Goal: Task Accomplishment & Management: Manage account settings

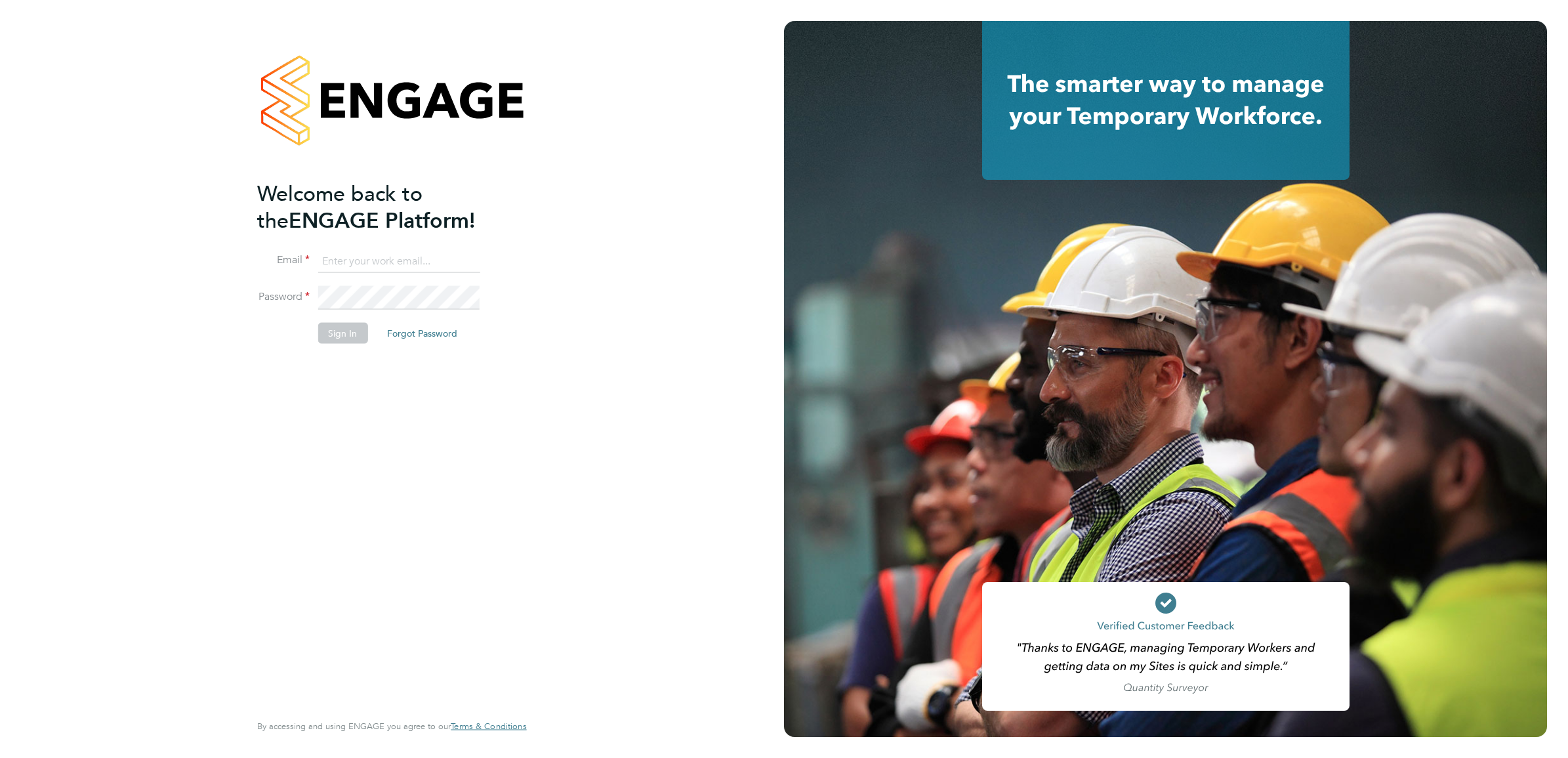
type input "nicola.kelly@konnectrecruit.co.uk"
click at [335, 335] on button "Sign In" at bounding box center [343, 333] width 50 height 21
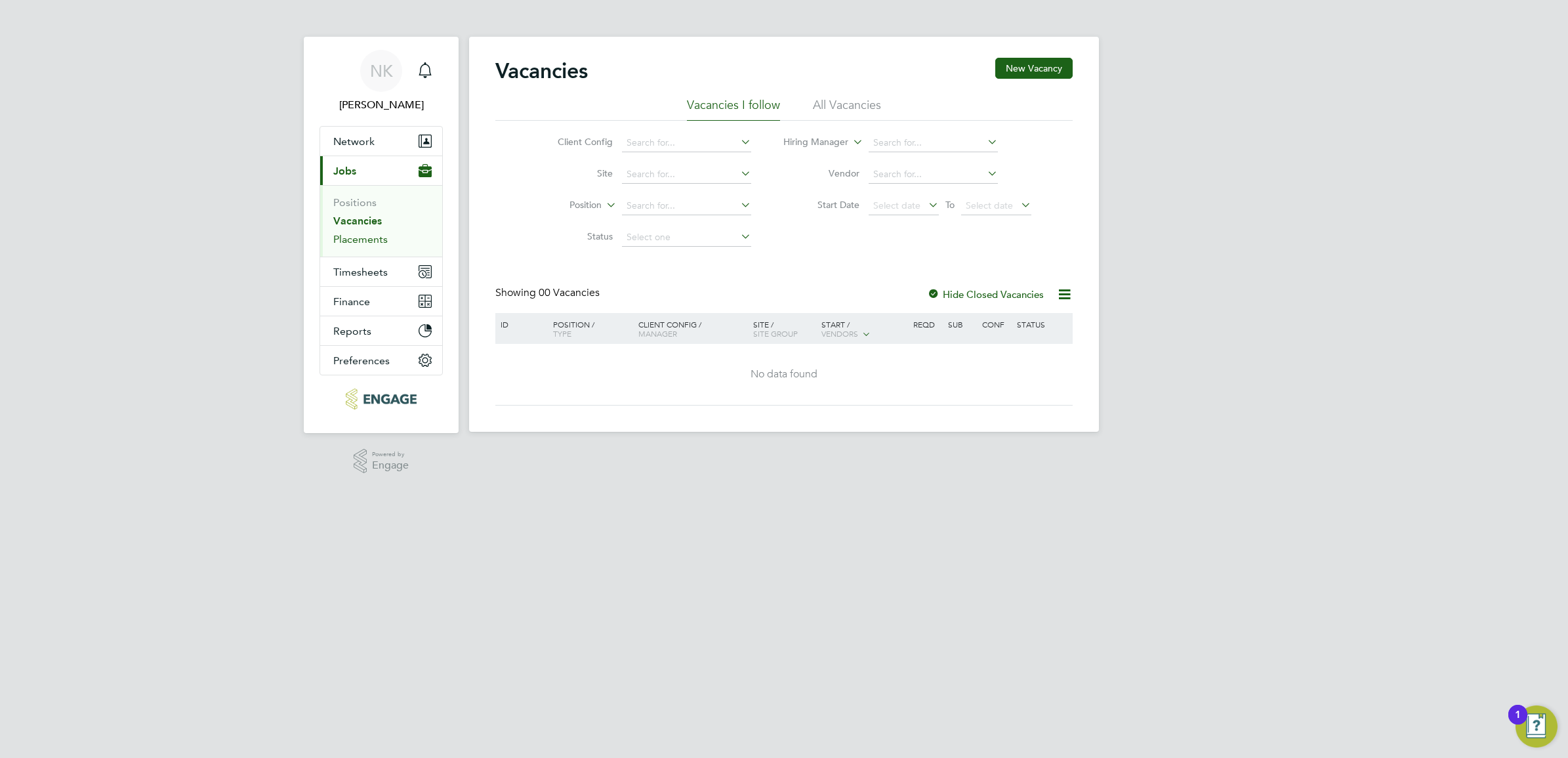
click at [378, 240] on link "Placements" at bounding box center [360, 240] width 54 height 13
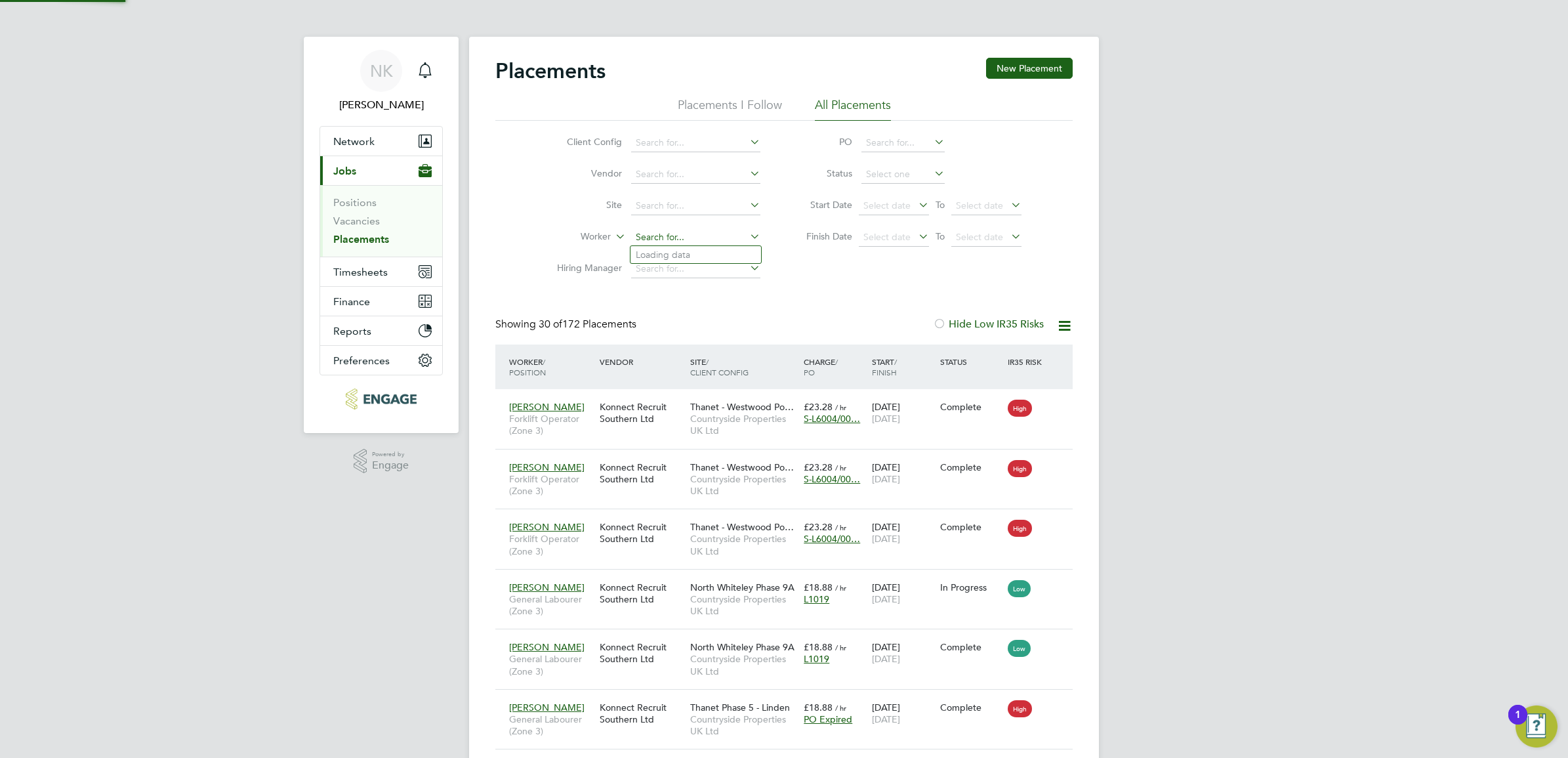
click at [685, 233] on input at bounding box center [696, 237] width 129 height 18
click at [736, 253] on li "[PERSON_NAME]" at bounding box center [695, 255] width 130 height 18
type input "[PERSON_NAME]"
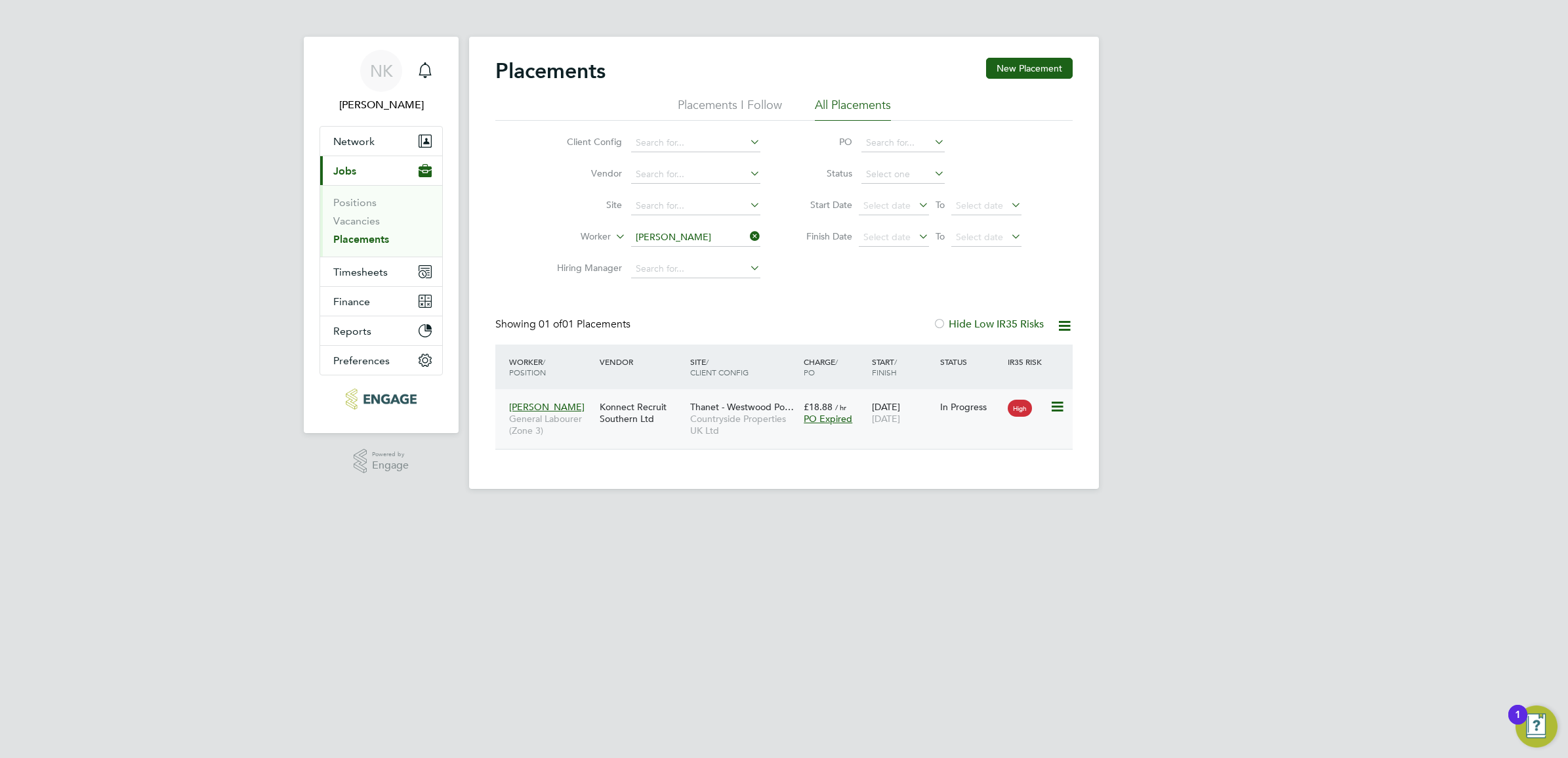
click at [934, 433] on div "[PERSON_NAME] General Labourer (Zone 3) Konnect Recruit Southern Ltd Thanet - W…" at bounding box center [784, 419] width 578 height 60
click at [883, 434] on div "[PERSON_NAME] General Labourer (Zone 3) Konnect Recruit Southern Ltd Thanet - W…" at bounding box center [784, 419] width 578 height 60
click at [866, 415] on div "£18.88 / hr PO Expired" at bounding box center [834, 413] width 68 height 37
click at [748, 235] on icon at bounding box center [748, 236] width 0 height 18
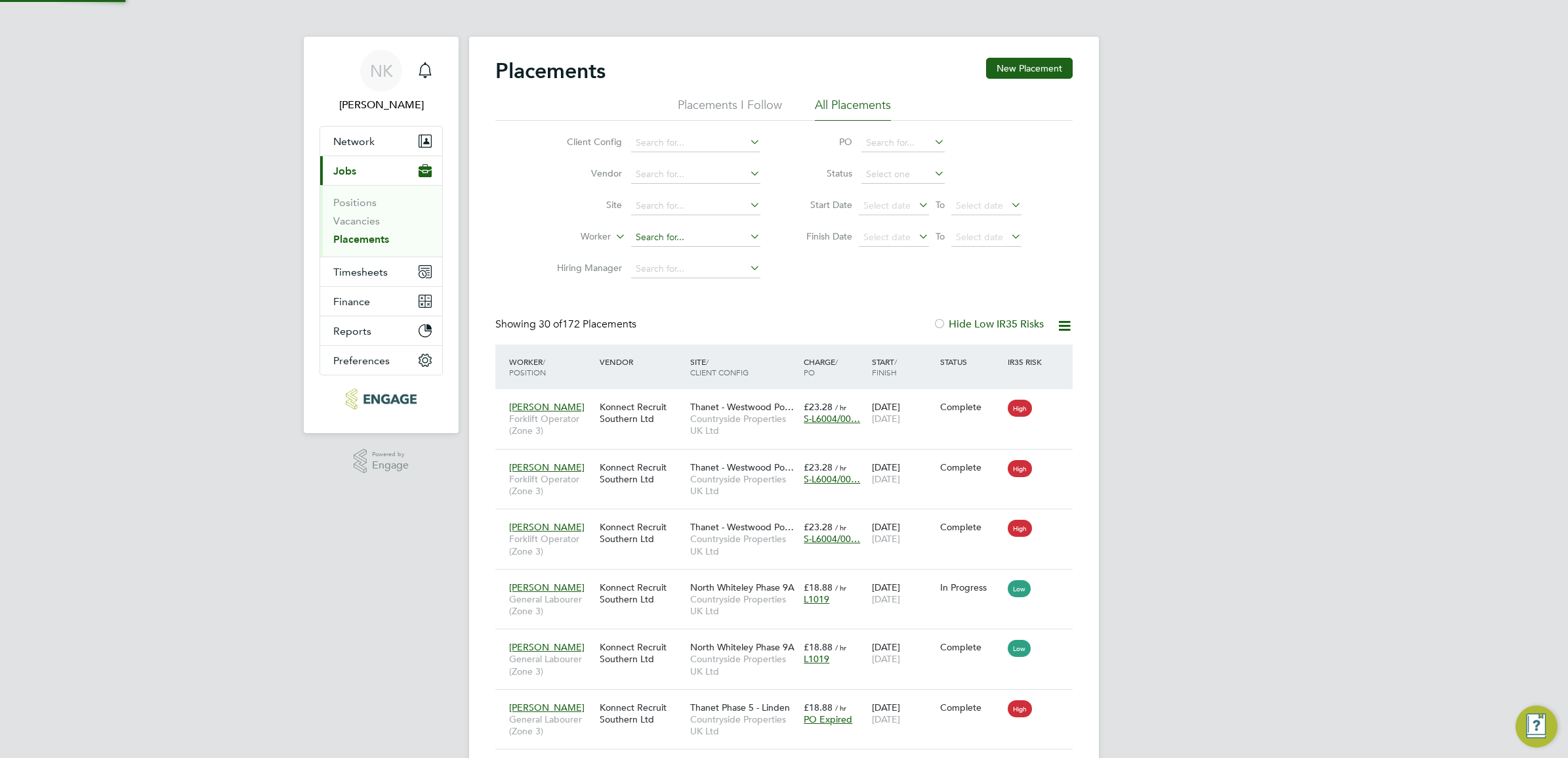
scroll to position [50, 113]
click at [681, 236] on input at bounding box center [696, 237] width 129 height 18
type input "k"
type input "[PERSON_NAME]"
click at [748, 235] on icon at bounding box center [748, 236] width 0 height 18
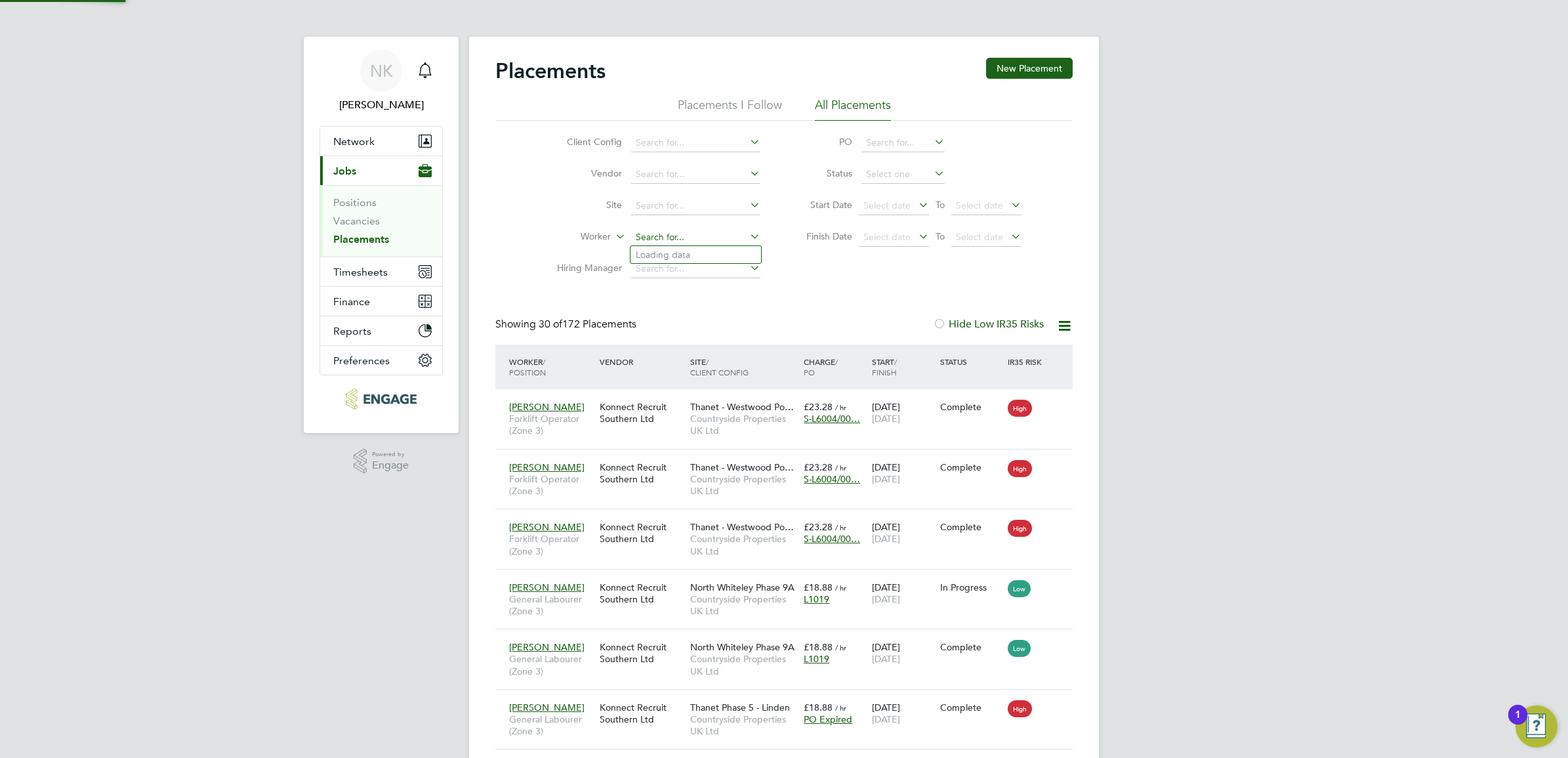
click at [694, 234] on input at bounding box center [696, 237] width 129 height 18
type input "[PERSON_NAME]"
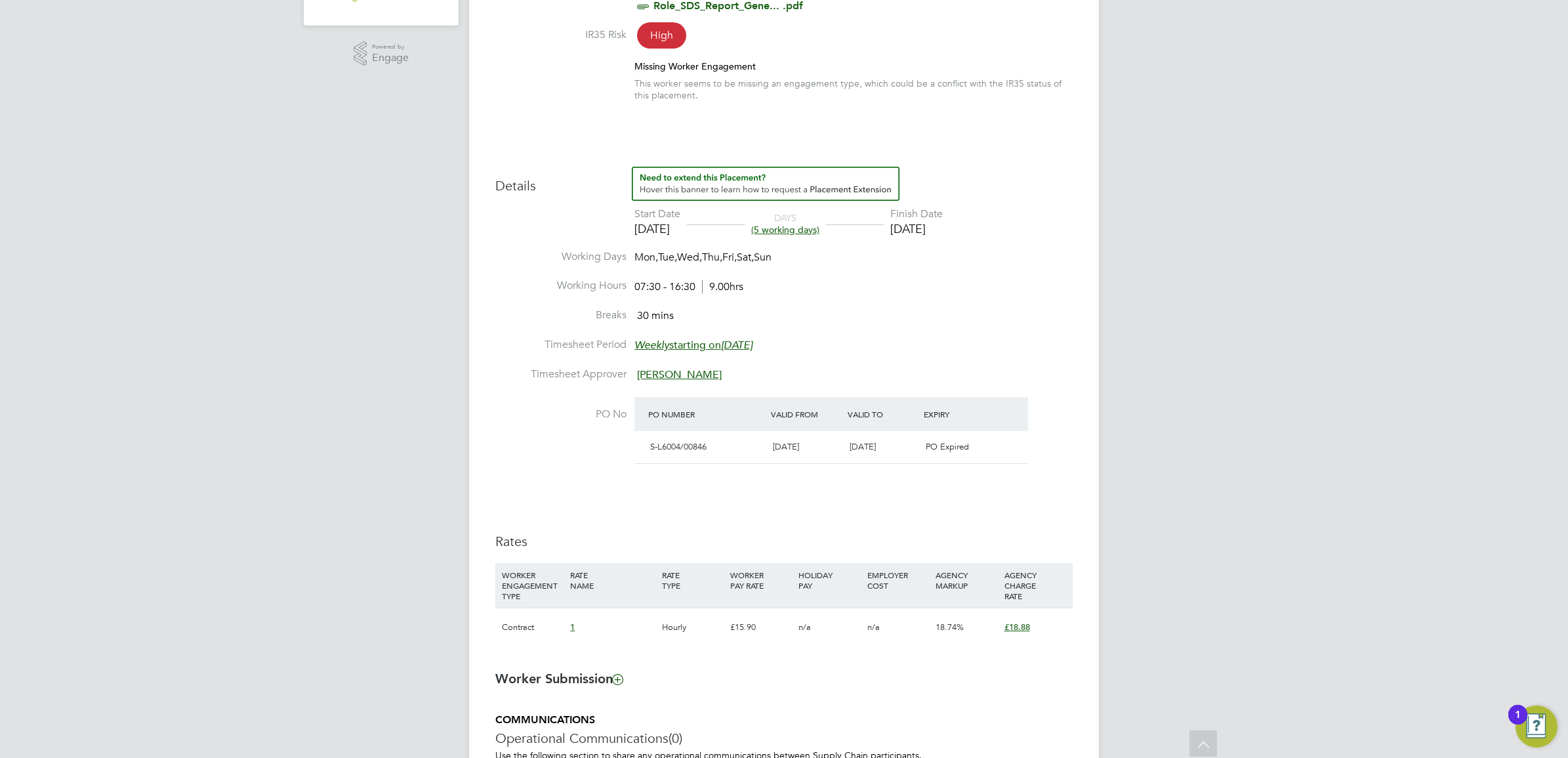
scroll to position [410, 0]
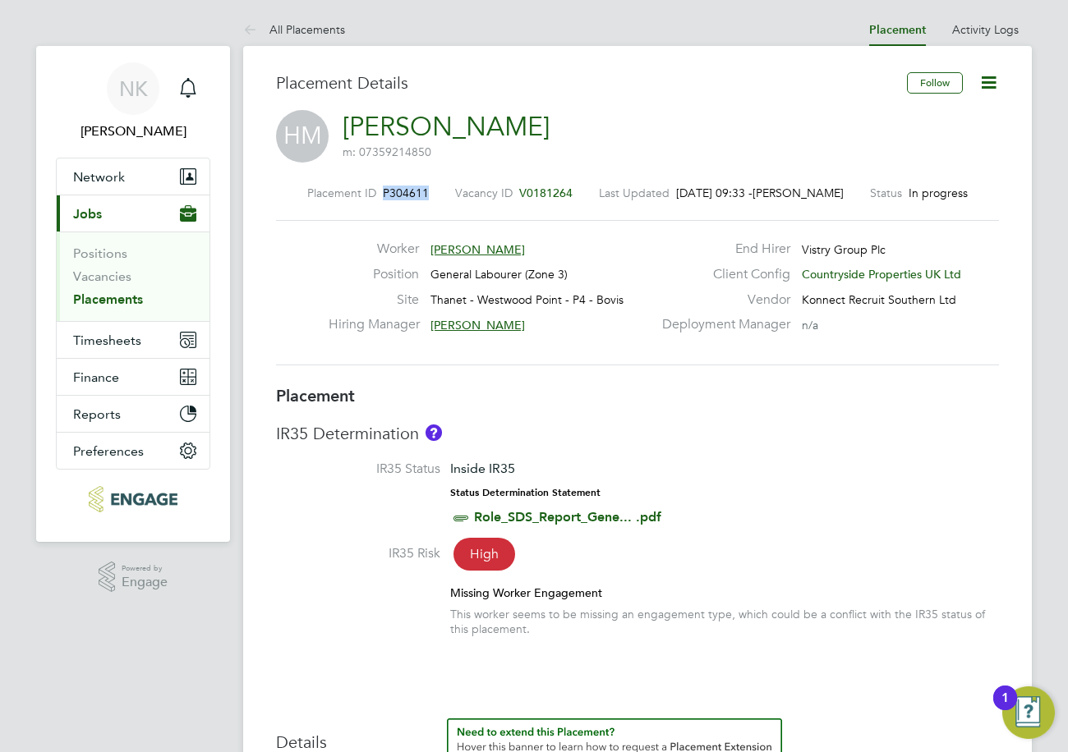
drag, startPoint x: 431, startPoint y: 186, endPoint x: 383, endPoint y: 199, distance: 50.0
click at [383, 199] on div "Placement ID P304611 Vacancy ID V0181264 Last Updated 25 Sep 2025, 09:33 - Amel…" at bounding box center [637, 193] width 723 height 15
copy span "P304611"
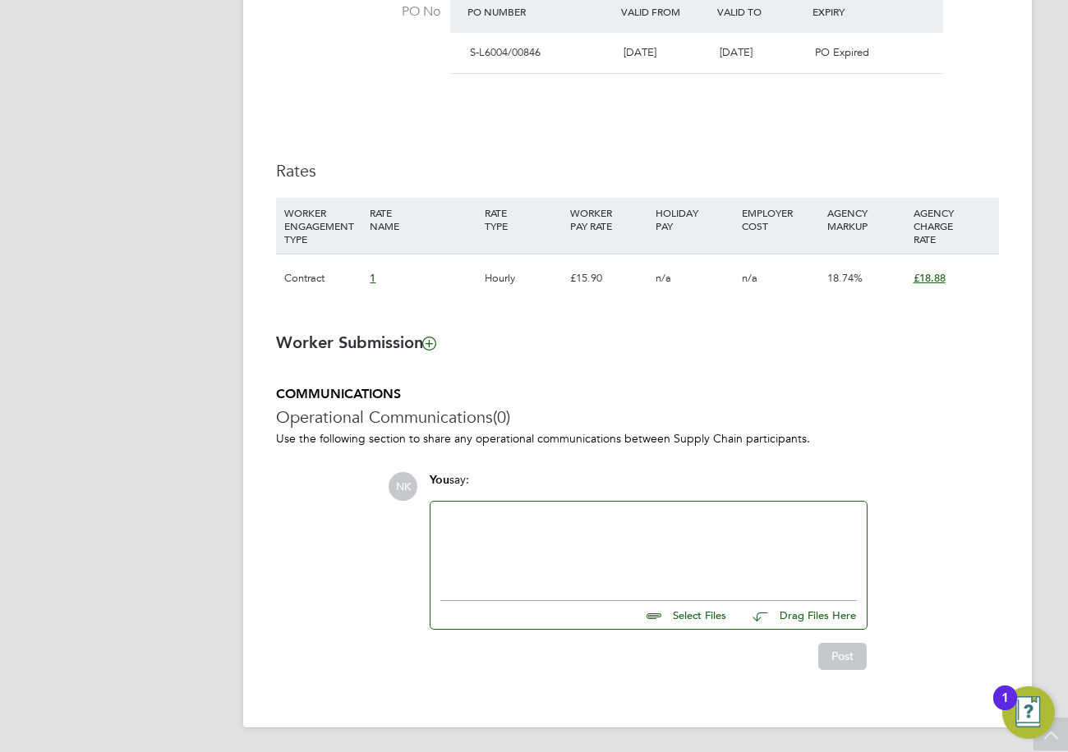
scroll to position [1020, 0]
